Goal: Task Accomplishment & Management: Manage account settings

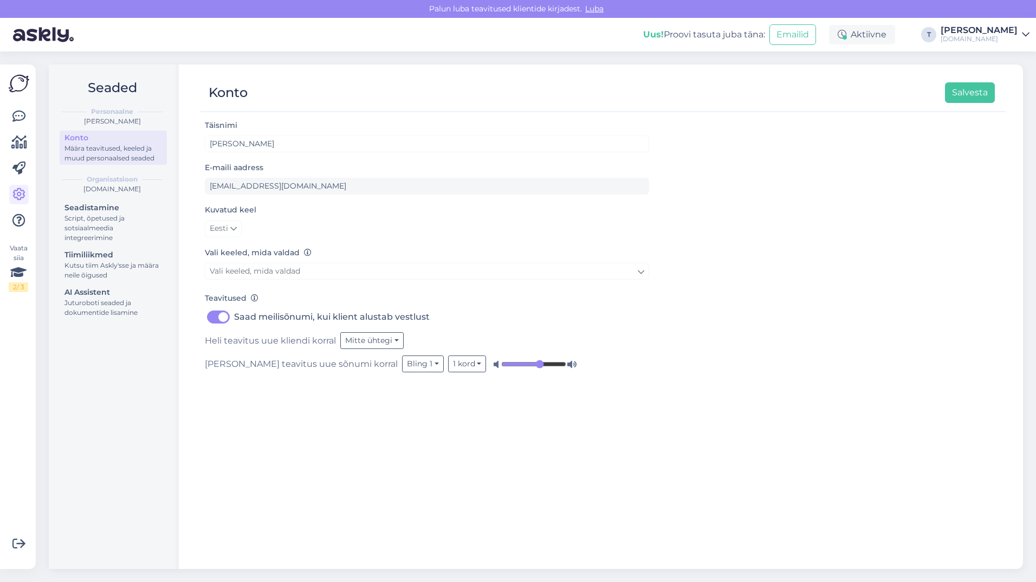
click at [43, 357] on div "Seaded Personaalne Tatjana Konto Määra teavitused, keeled ja muud personaalsed …" at bounding box center [539, 316] width 994 height 530
click at [13, 114] on icon at bounding box center [18, 116] width 13 height 13
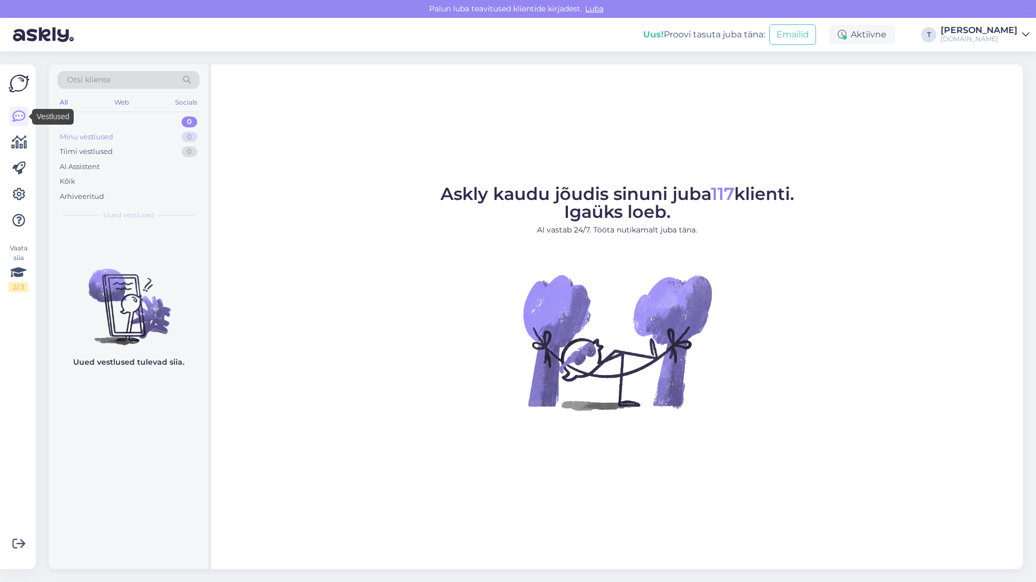
click at [132, 136] on div "Minu vestlused 0" at bounding box center [128, 136] width 142 height 15
